Goal: Task Accomplishment & Management: Use online tool/utility

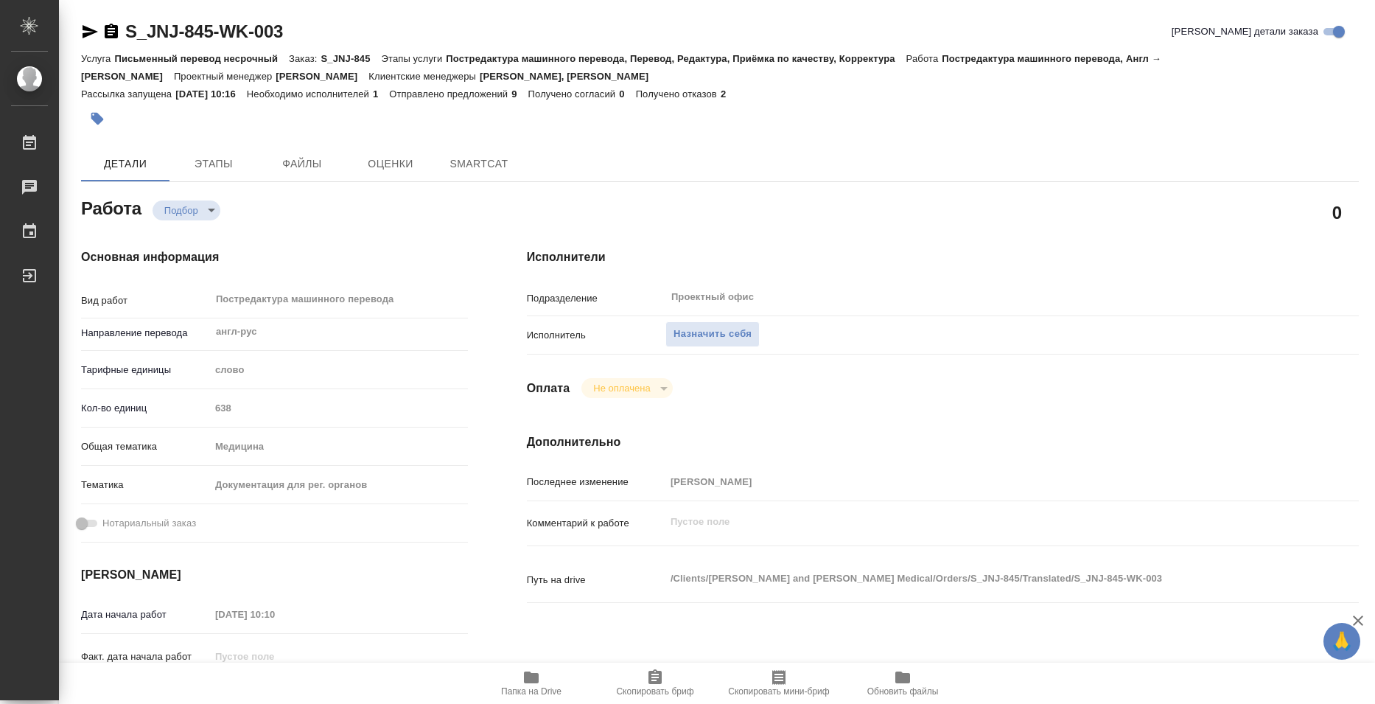
type textarea "x"
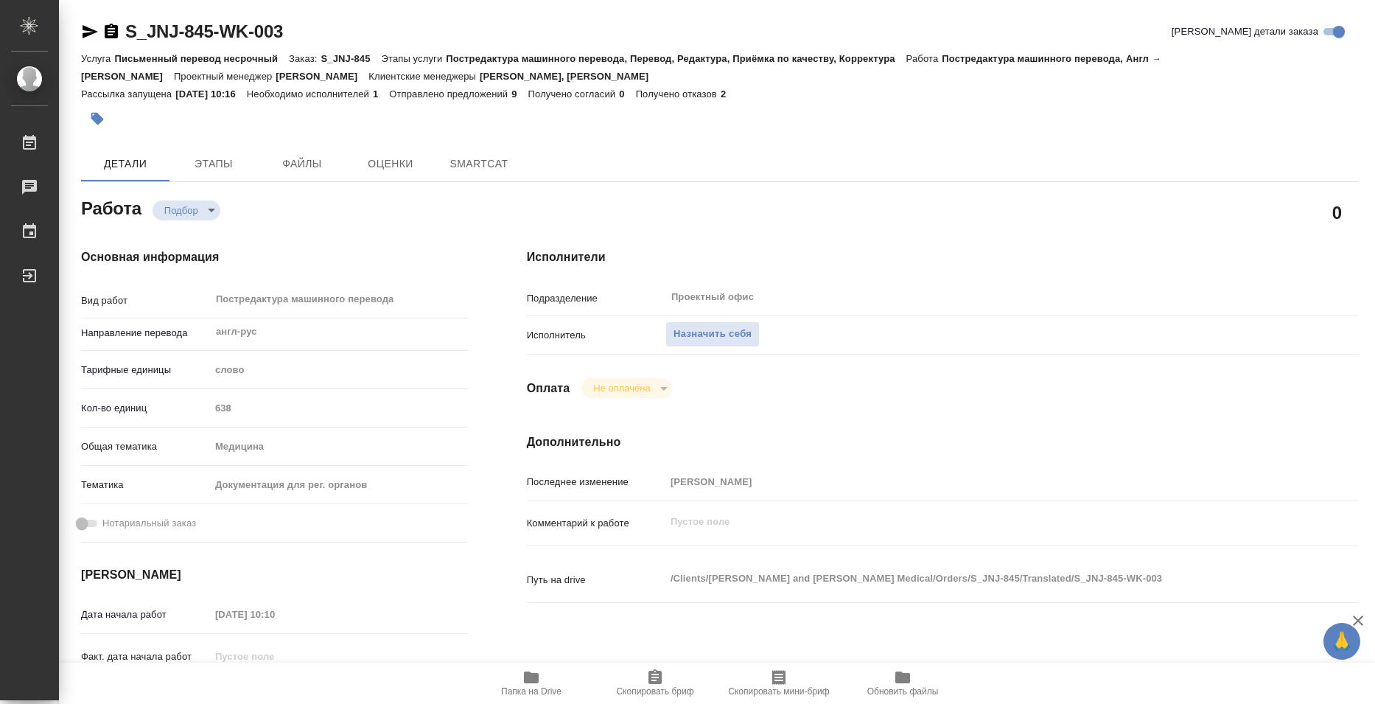
type textarea "x"
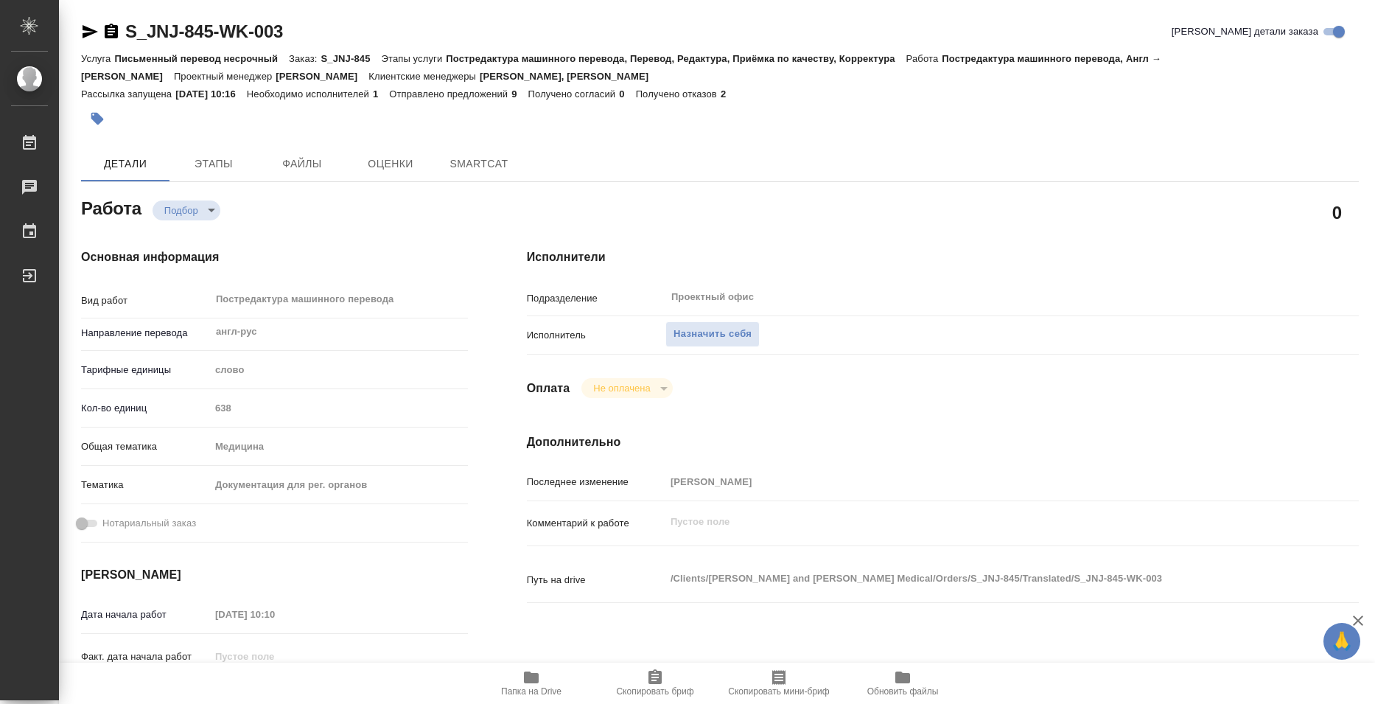
type textarea "x"
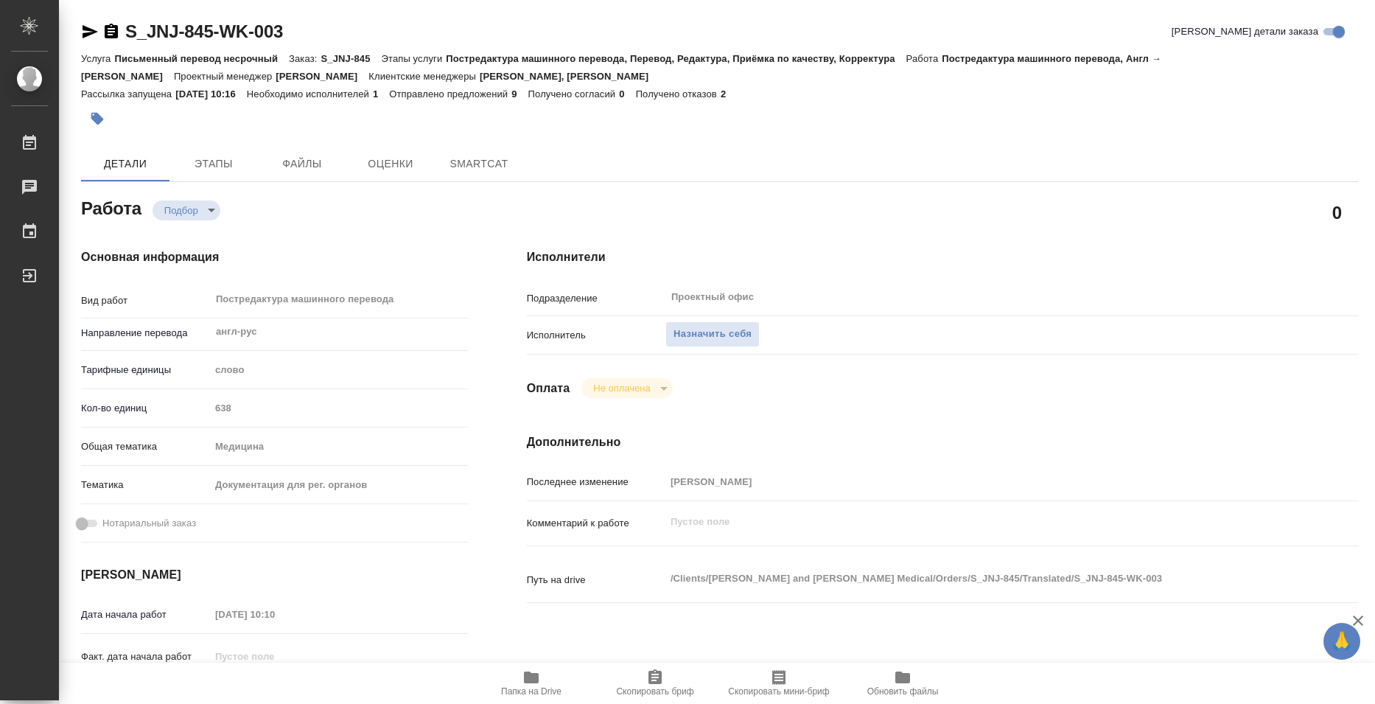
type textarea "x"
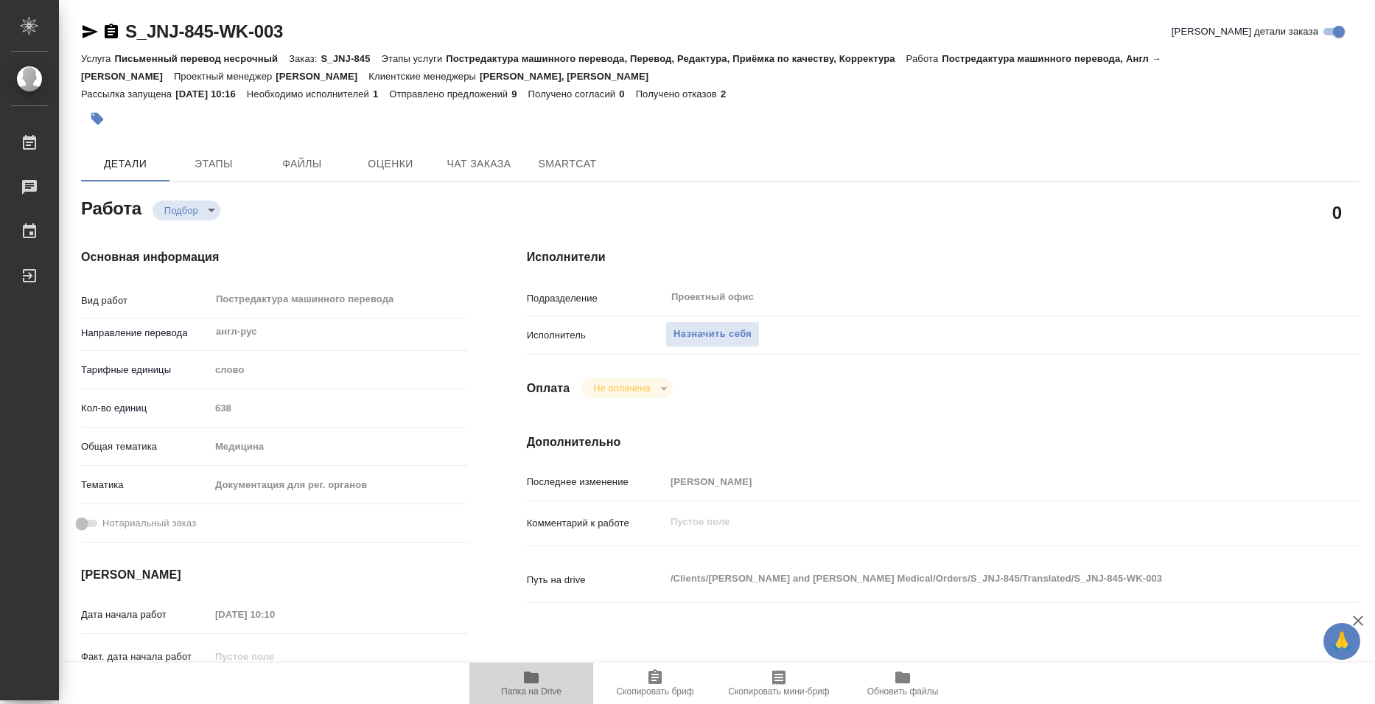
click at [536, 692] on span "Папка на Drive" at bounding box center [531, 691] width 60 height 10
type textarea "x"
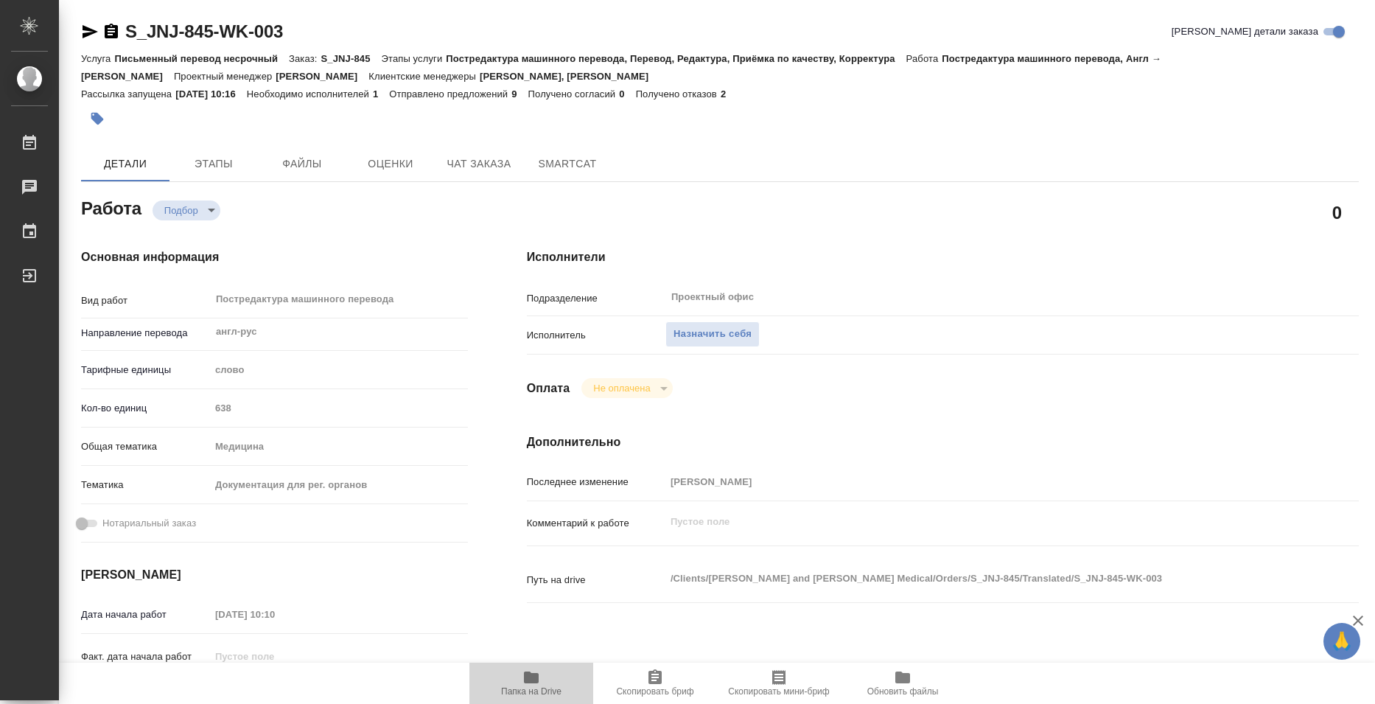
type textarea "x"
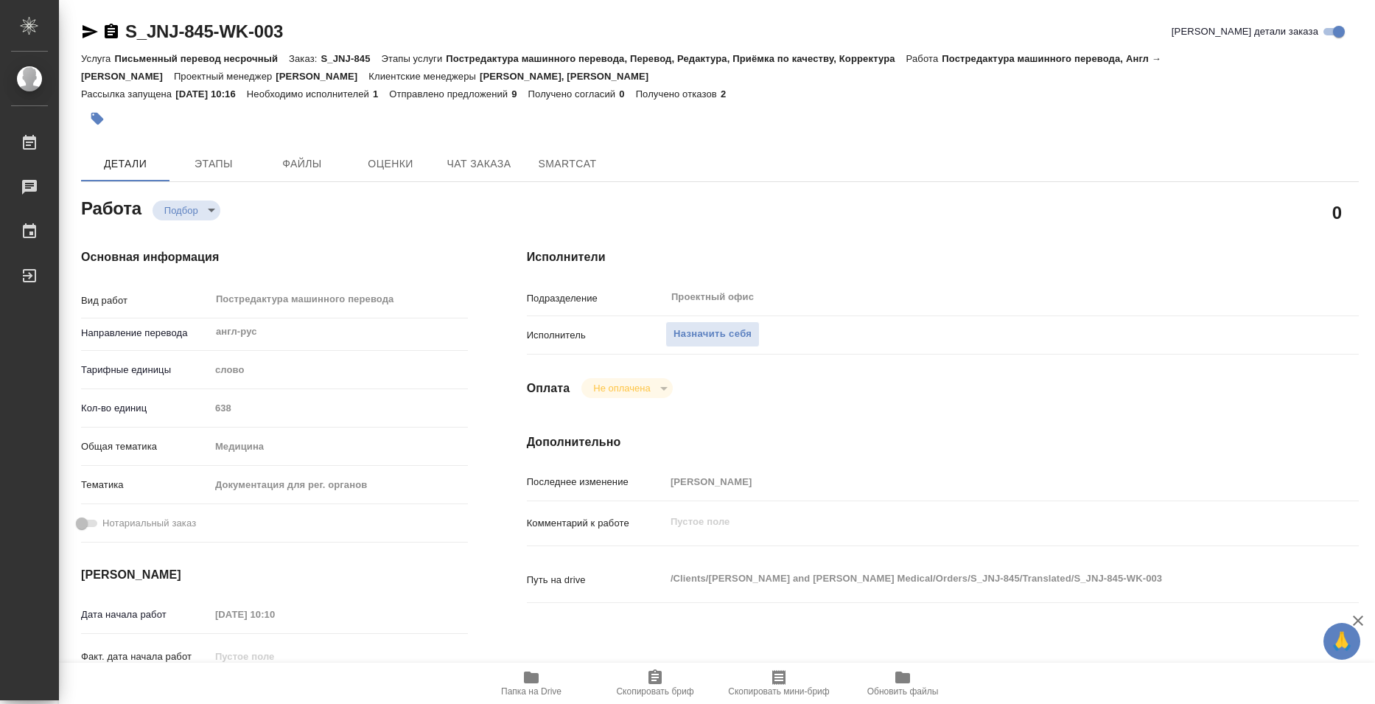
type textarea "x"
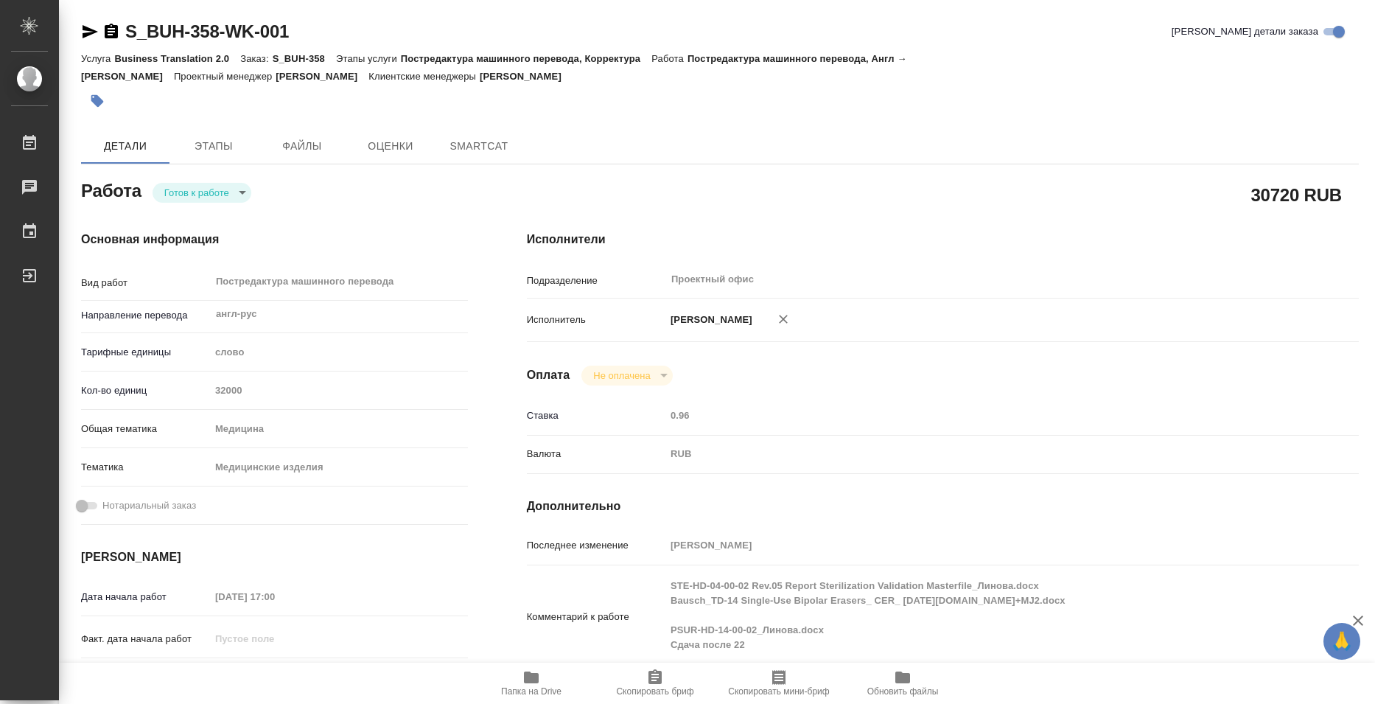
type textarea "x"
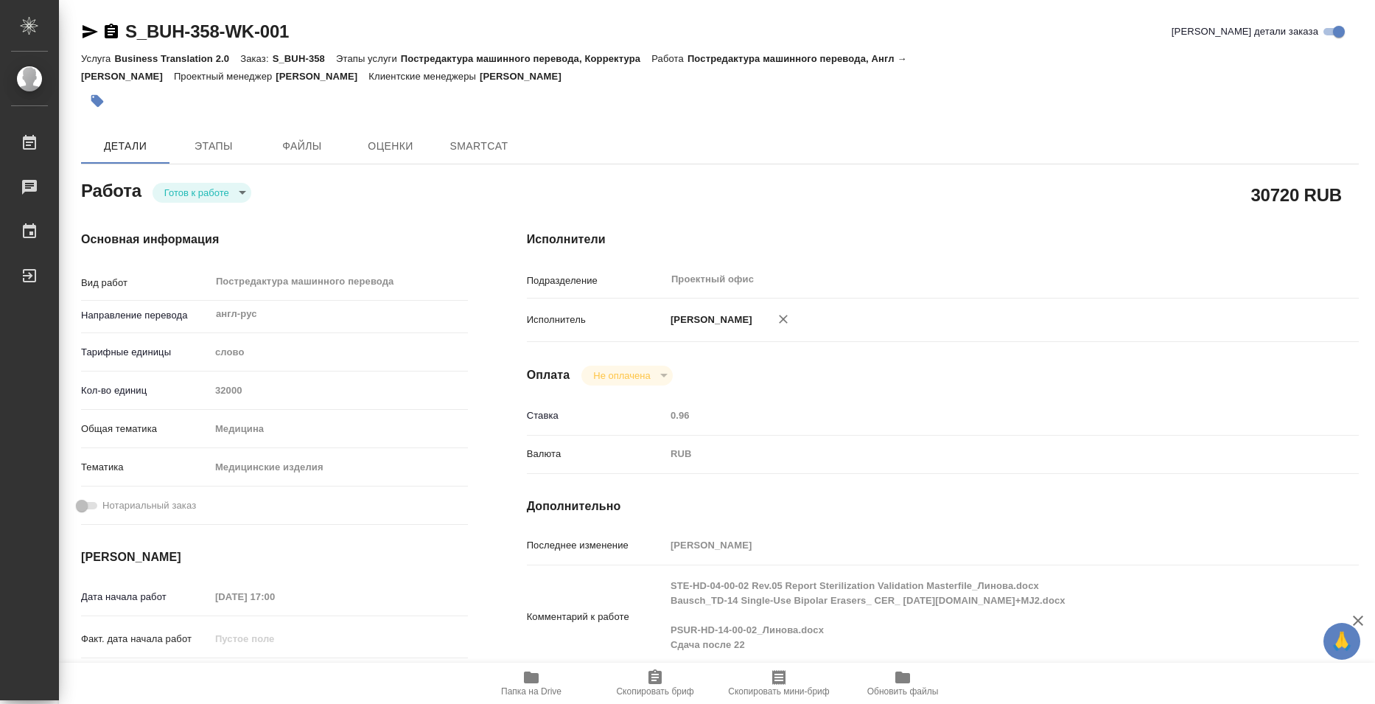
type textarea "x"
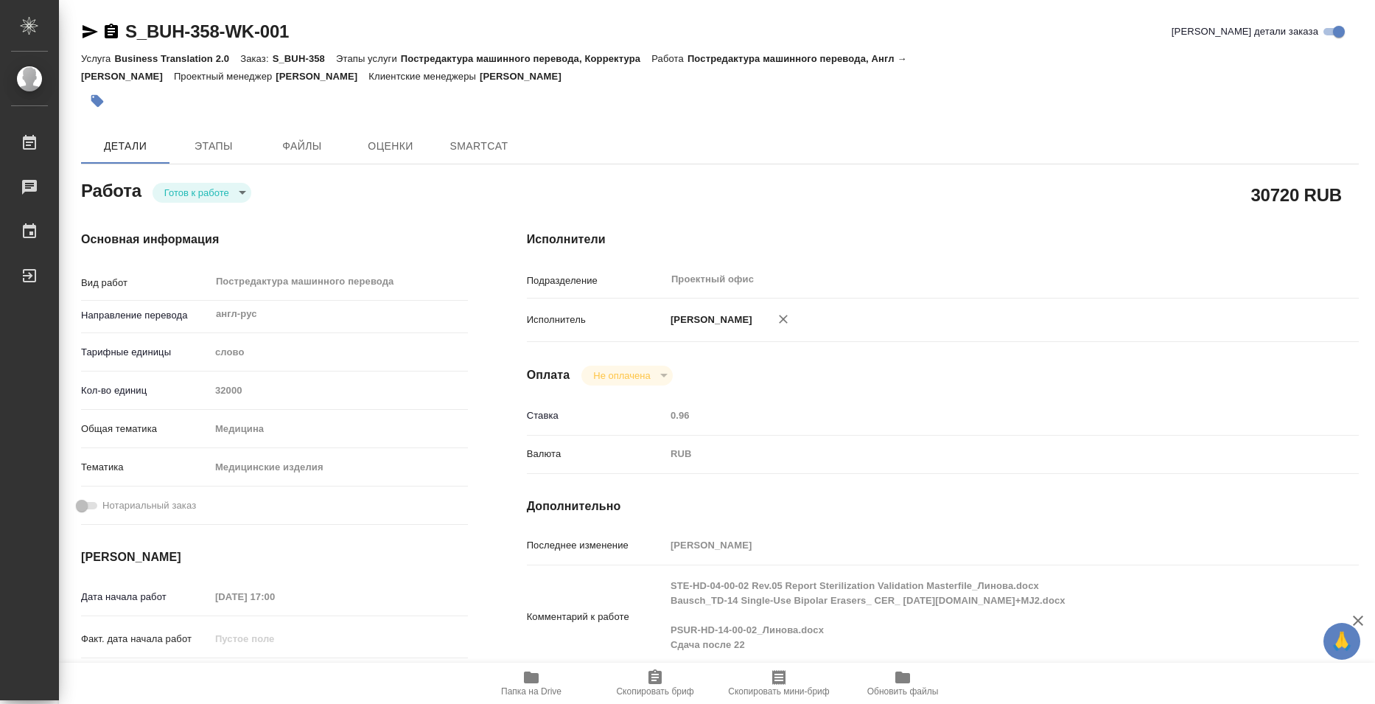
type textarea "x"
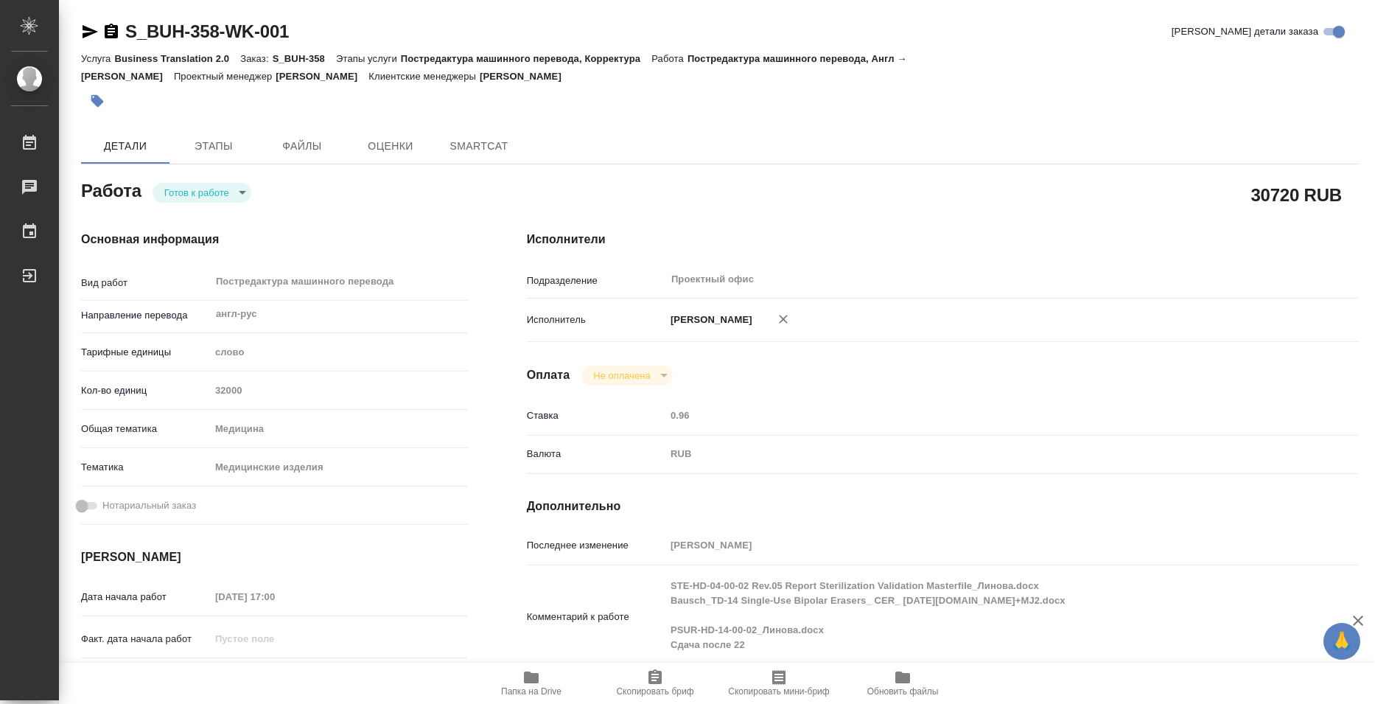
type textarea "x"
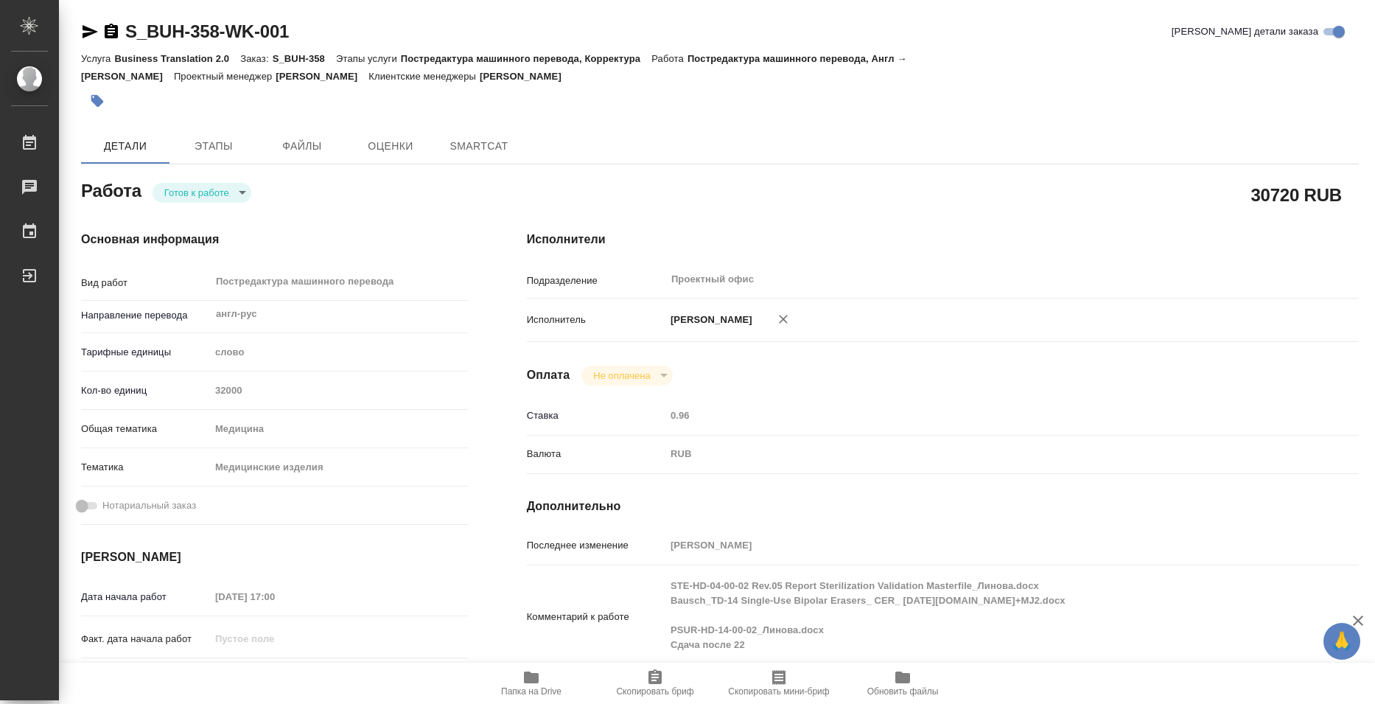
type textarea "x"
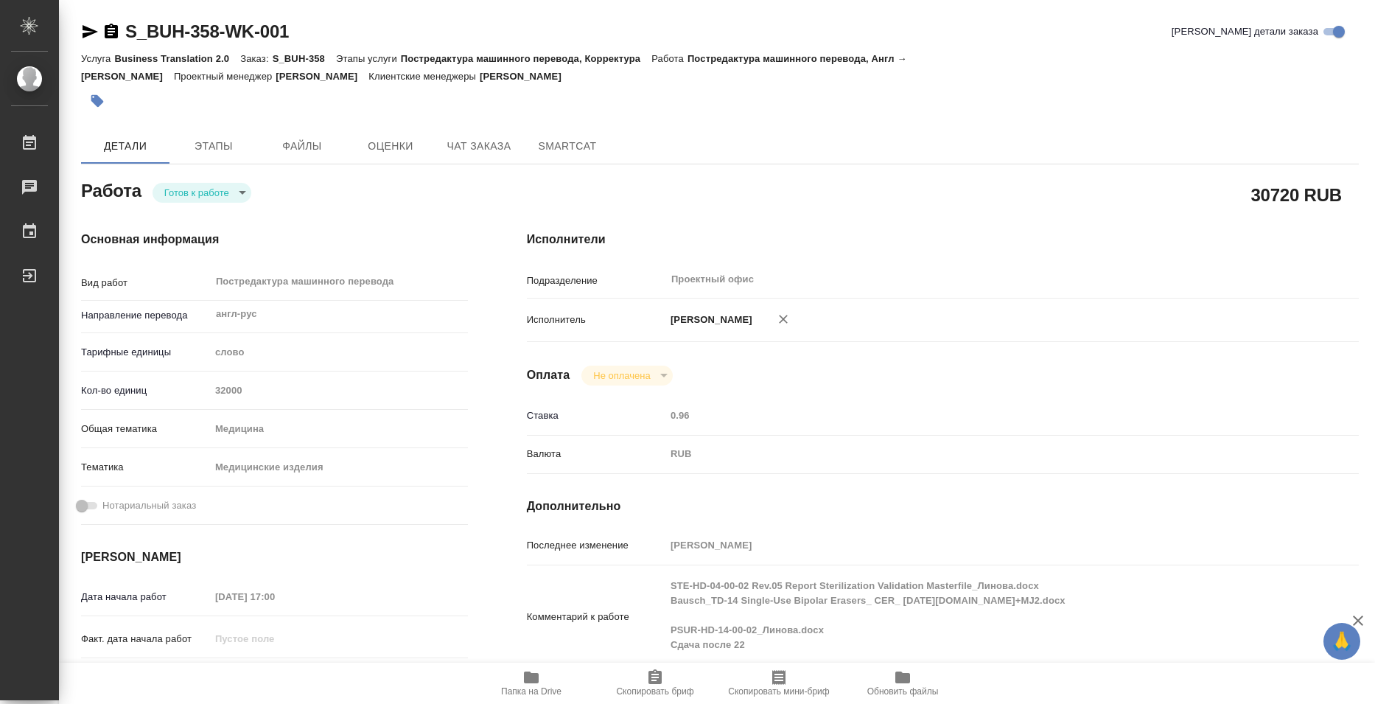
type textarea "x"
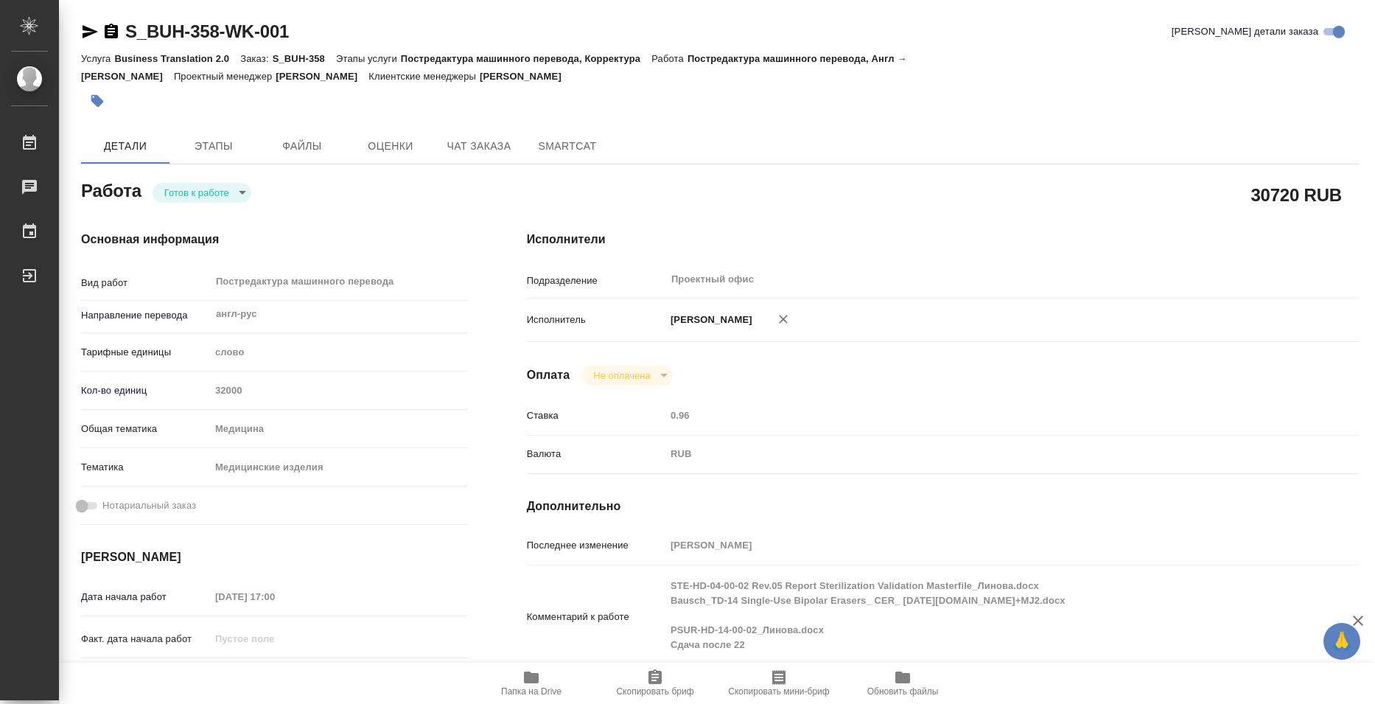
click at [528, 683] on icon "button" at bounding box center [531, 677] width 15 height 12
type textarea "x"
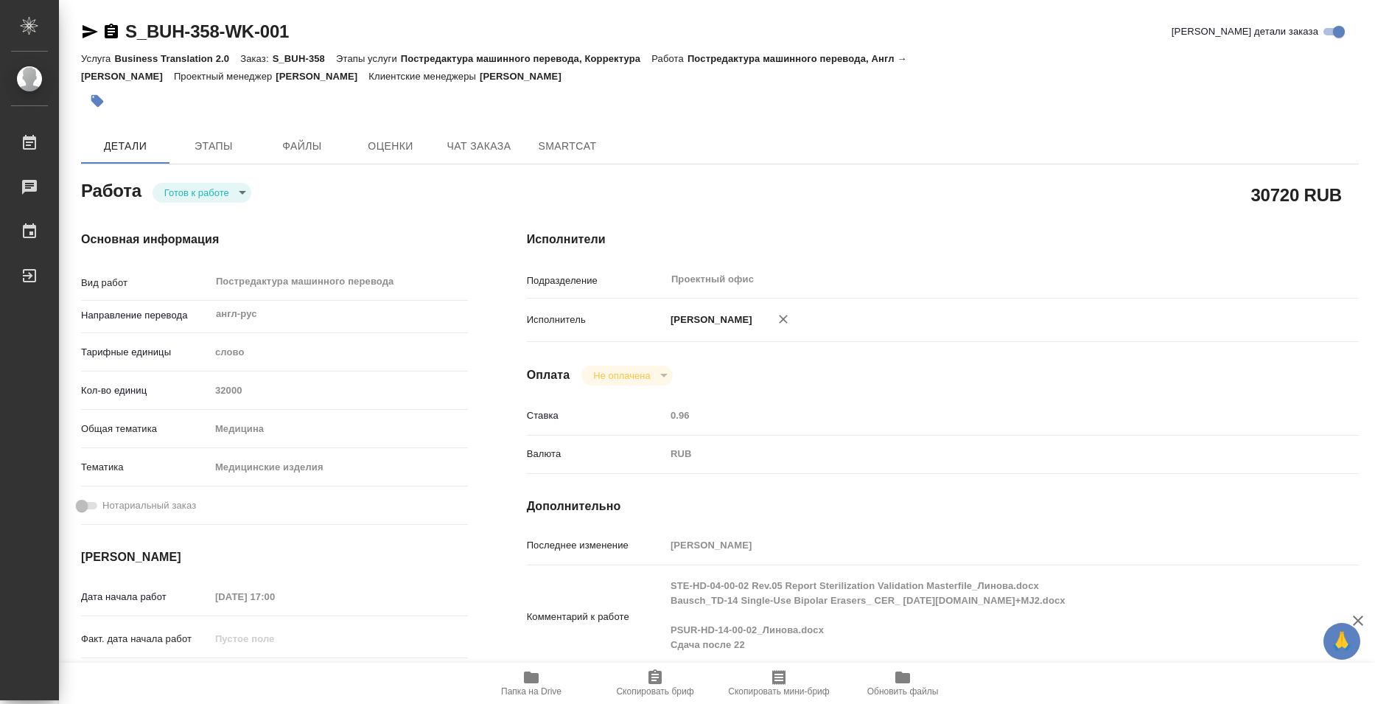
type textarea "x"
